Goal: Task Accomplishment & Management: Manage account settings

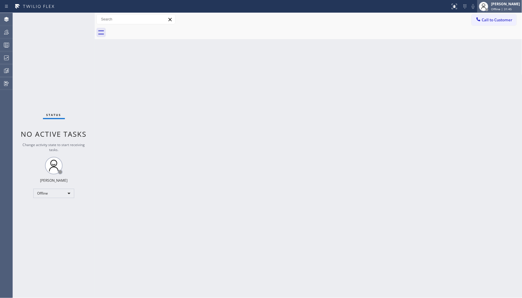
click at [511, 3] on div "[PERSON_NAME]" at bounding box center [505, 3] width 29 height 5
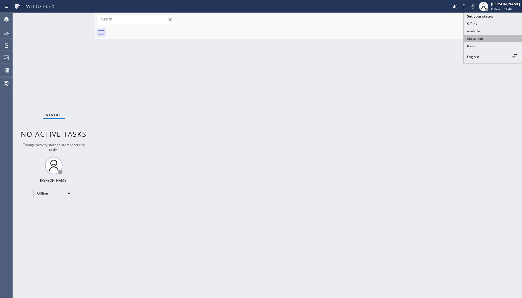
click at [471, 37] on button "Unavailable" at bounding box center [492, 39] width 58 height 8
click at [8, 47] on icon at bounding box center [6, 44] width 7 height 7
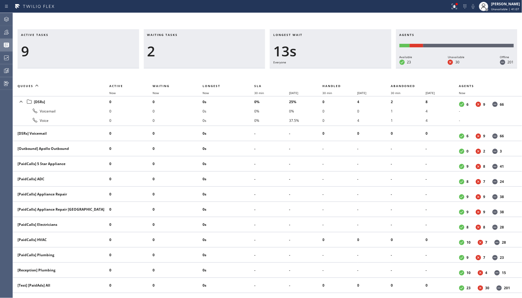
drag, startPoint x: 8, startPoint y: 36, endPoint x: 133, endPoint y: 41, distance: 125.7
click at [18, 33] on div "Agent Desktop Teams Queues Stats Dashboards Analyze Questionnaires Status No ac…" at bounding box center [261, 155] width 522 height 285
click at [5, 32] on icon at bounding box center [6, 32] width 5 height 5
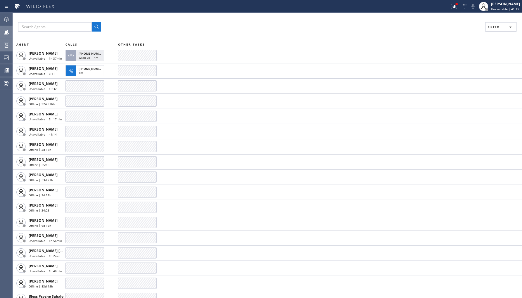
click at [493, 25] on span "Filter" at bounding box center [493, 27] width 11 height 4
click at [458, 76] on label "Unavailable" at bounding box center [478, 78] width 77 height 5
click at [440, 75] on input "Unavailable" at bounding box center [436, 78] width 7 height 7
checkbox input "true"
click at [478, 34] on button "Apply" at bounding box center [485, 33] width 21 height 8
